Goal: Task Accomplishment & Management: Complete application form

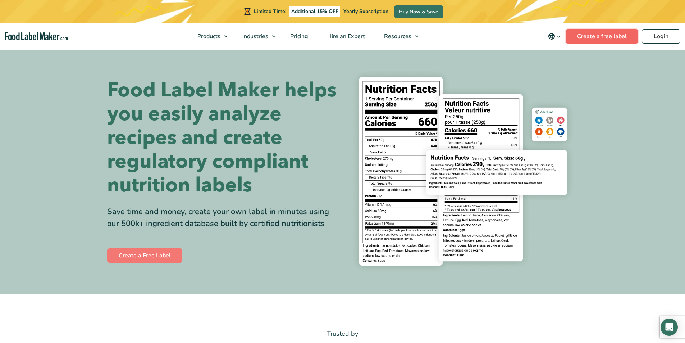
click at [611, 34] on link "Create a free label" at bounding box center [602, 36] width 73 height 14
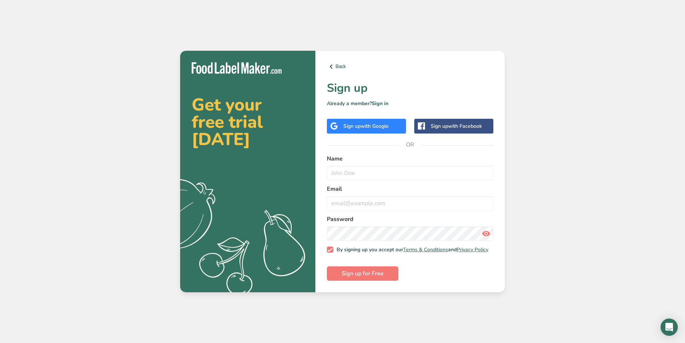
click at [381, 124] on span "with Google" at bounding box center [375, 126] width 28 height 7
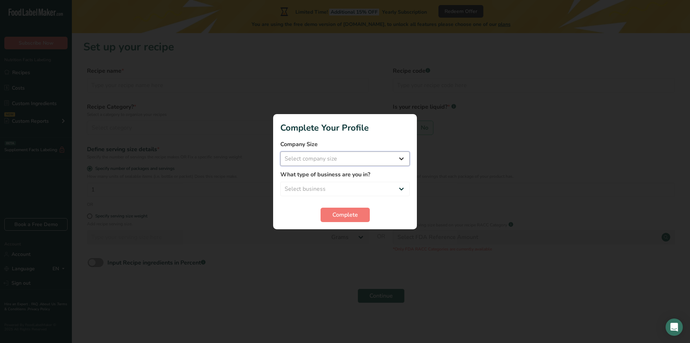
click at [378, 158] on select "Select company size Fewer than 10 Employees 10 to 50 Employees 51 to 500 Employ…" at bounding box center [345, 158] width 129 height 14
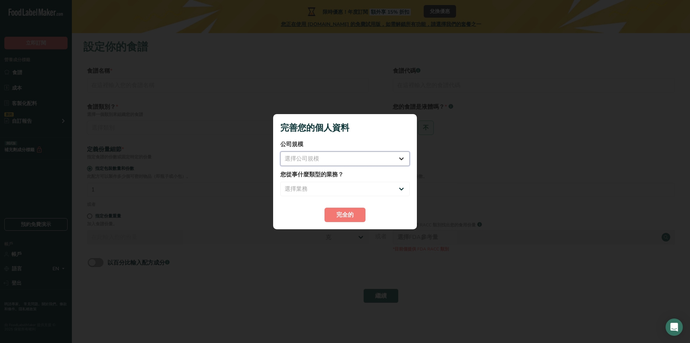
click at [387, 165] on select "選擇公司規模 員工人數少於 10 人 10至50名員工 51至500名員工 超過500名員工" at bounding box center [345, 158] width 129 height 14
select select "1"
click at [281, 151] on select "選擇公司規模 員工人數少於 10 人 10至50名員工 51至500名員工 超過500名員工" at bounding box center [345, 158] width 129 height 14
click at [345, 187] on select "選擇業務 包裝食品製造商 餐廳和咖啡廳 麵包店 膳食計劃和餐飲公司 營養師 美食部落客 私人教練 其他" at bounding box center [345, 189] width 129 height 14
select select "6"
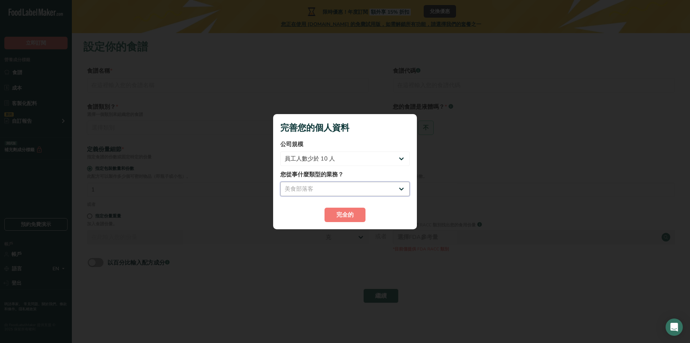
click at [281, 182] on select "選擇業務 包裝食品製造商 餐廳和咖啡廳 麵包店 膳食計劃和餐飲公司 營養師 美食部落客 私人教練 其他" at bounding box center [345, 189] width 129 height 14
click at [350, 214] on font "完全的" at bounding box center [345, 215] width 17 height 8
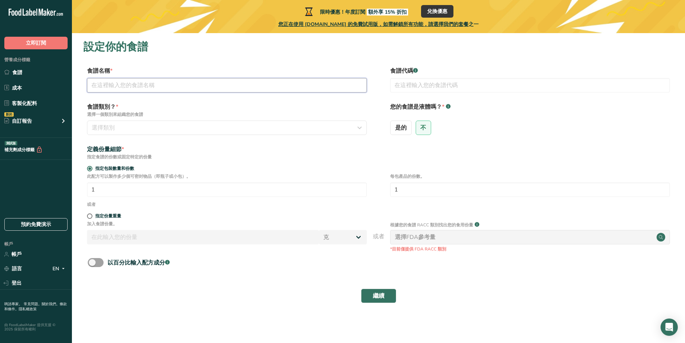
click at [181, 87] on input "text" at bounding box center [227, 85] width 280 height 14
click at [138, 195] on input "1" at bounding box center [227, 189] width 280 height 14
click at [126, 214] on label "指定份量重量" at bounding box center [227, 215] width 280 height 5
click at [92, 214] on input "指定份量重量" at bounding box center [89, 216] width 5 height 5
radio input "true"
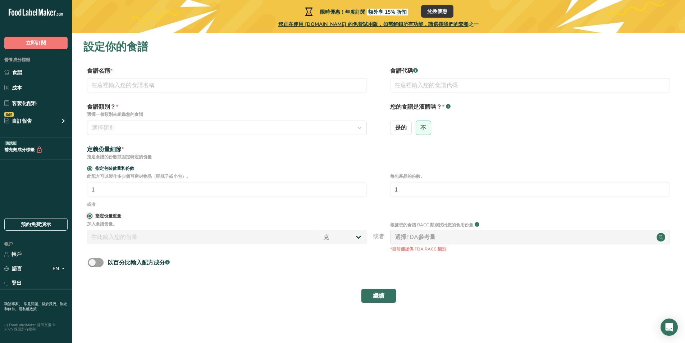
radio input "false"
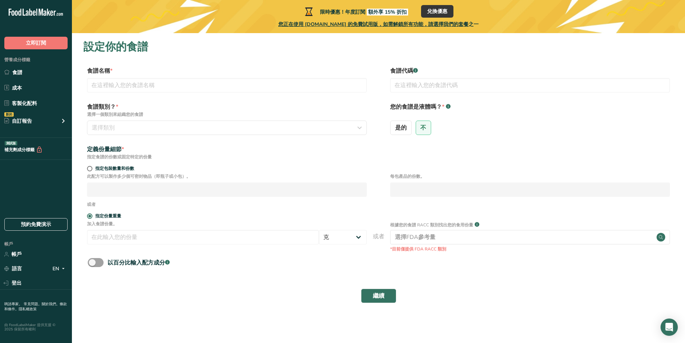
click at [119, 178] on font "此配方可以製作多少個可密封物品（即瓶子或小包）。" at bounding box center [139, 176] width 104 height 6
click at [118, 170] on font "指定包裝數量和份數" at bounding box center [114, 168] width 39 height 6
click at [92, 170] on input "指定包裝數量和份數" at bounding box center [89, 168] width 5 height 5
radio input "true"
radio input "false"
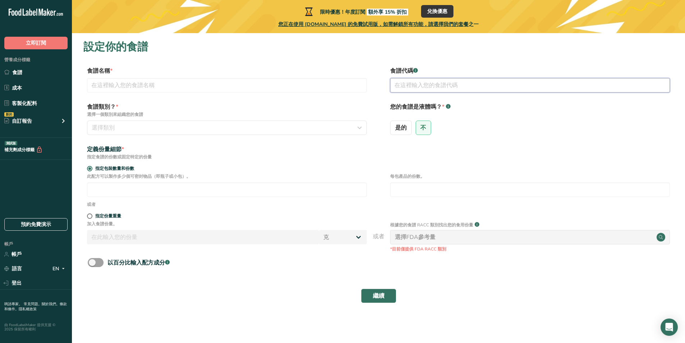
click at [420, 90] on input "text" at bounding box center [530, 85] width 280 height 14
click at [404, 128] on font "是的" at bounding box center [401, 128] width 12 height 8
click at [395, 128] on input "是的" at bounding box center [393, 127] width 5 height 5
radio input "true"
radio input "false"
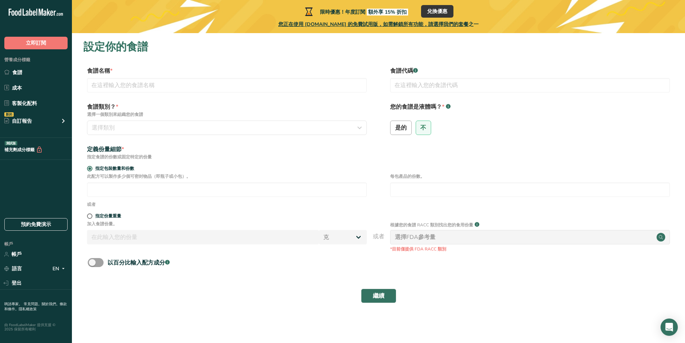
select select "22"
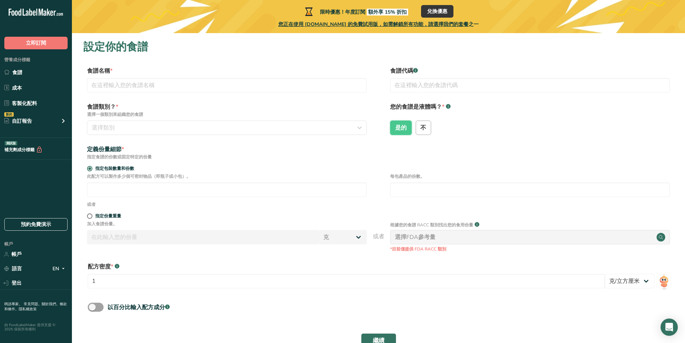
click at [423, 129] on font "不" at bounding box center [423, 128] width 6 height 8
click at [421, 129] on input "不" at bounding box center [418, 127] width 5 height 5
radio input "true"
radio input "false"
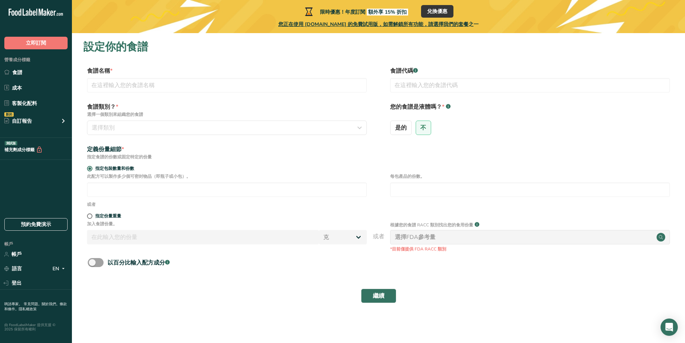
click at [447, 23] on font "您正在使用 FoodLabelMaker.com 的免費試用版，如需解鎖所有功能，請選擇我們的套餐" at bounding box center [373, 24] width 190 height 7
